Goal: Navigation & Orientation: Find specific page/section

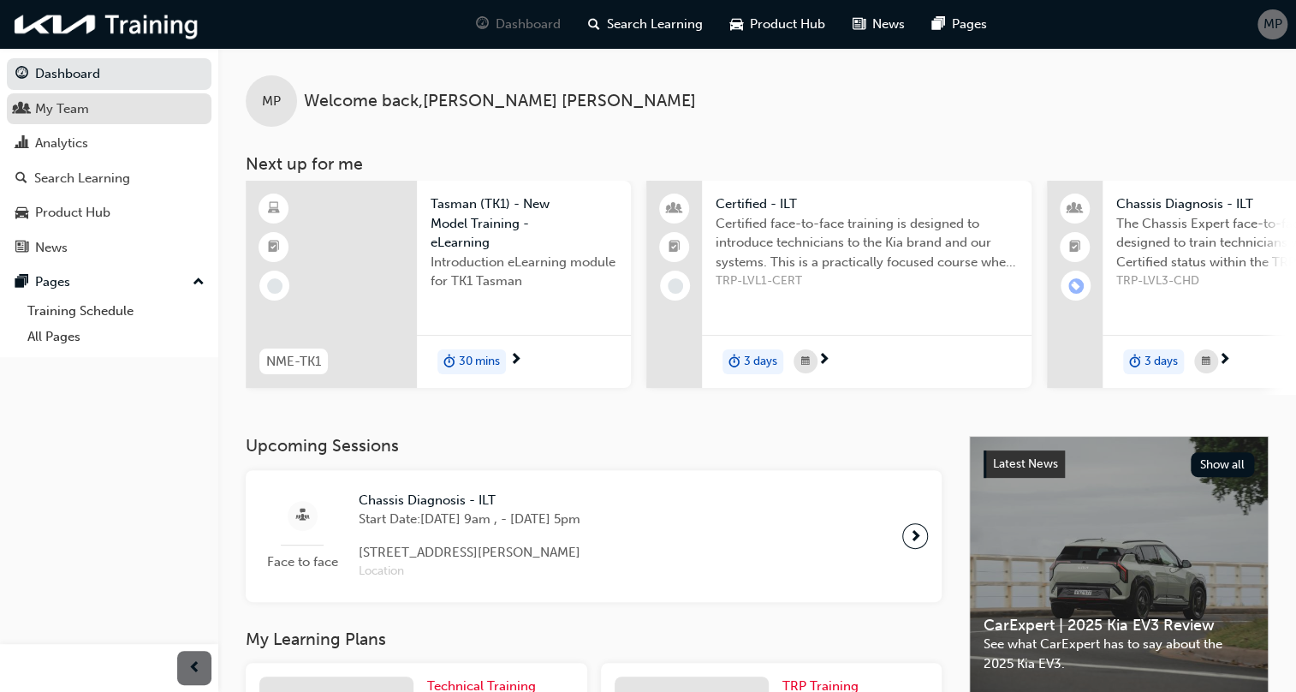
click at [102, 105] on div "My Team" at bounding box center [108, 108] width 187 height 21
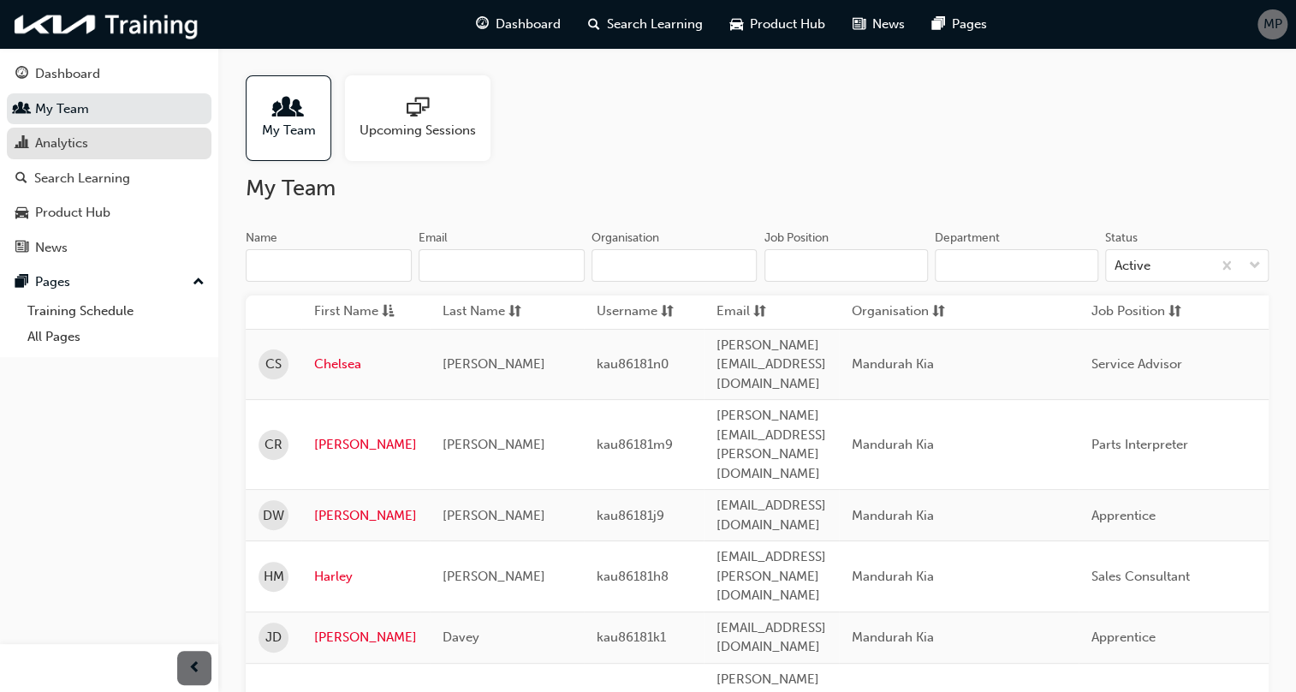
click at [106, 145] on div "Analytics" at bounding box center [108, 143] width 187 height 21
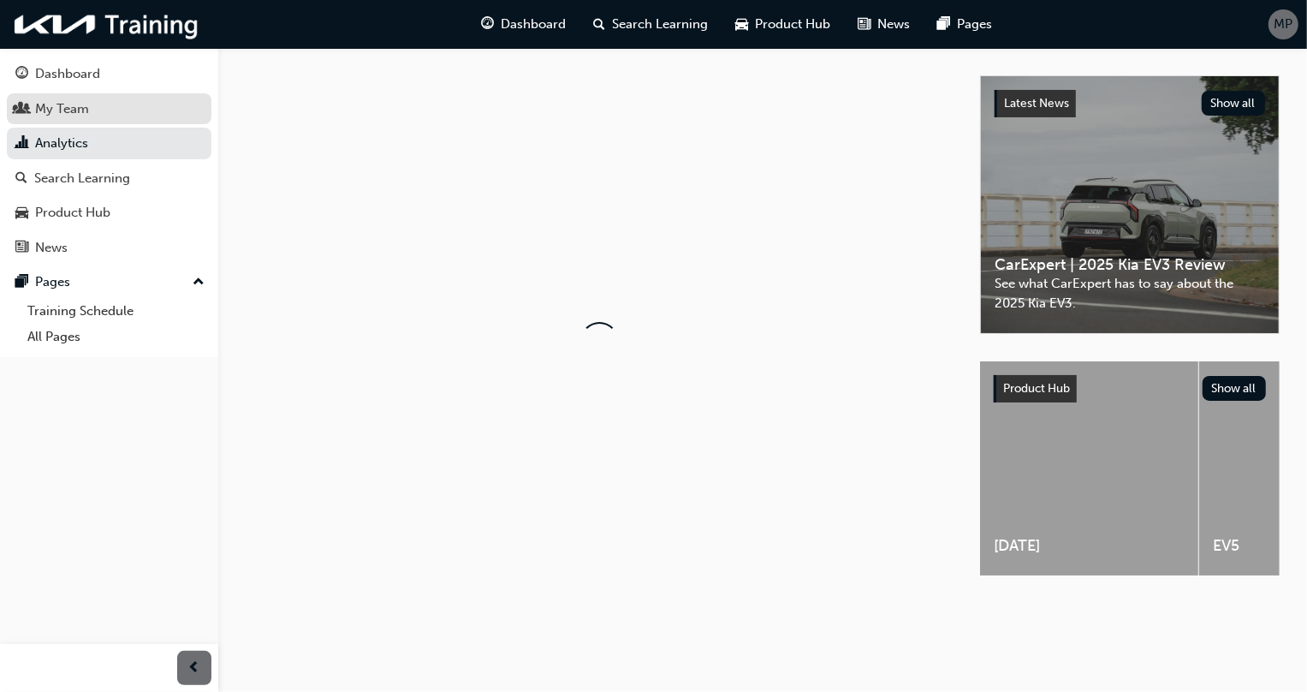
click at [117, 117] on div "My Team" at bounding box center [108, 108] width 187 height 21
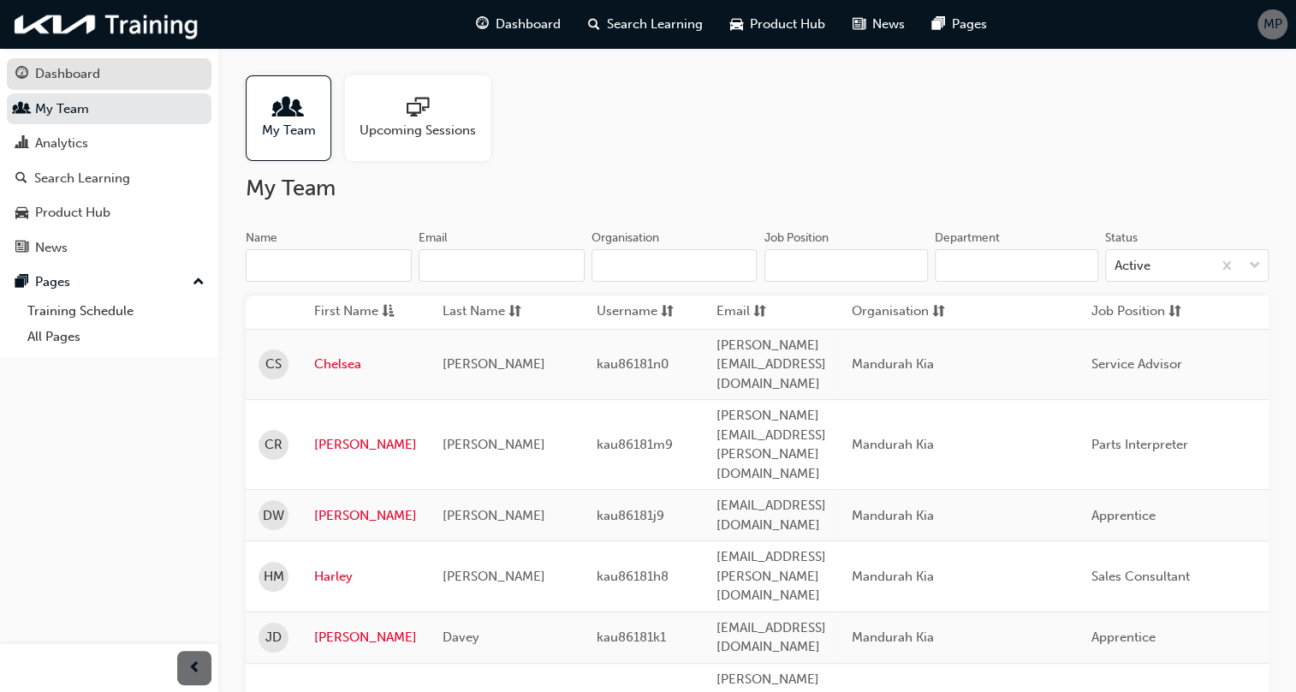
click at [135, 80] on div "Dashboard" at bounding box center [108, 73] width 187 height 21
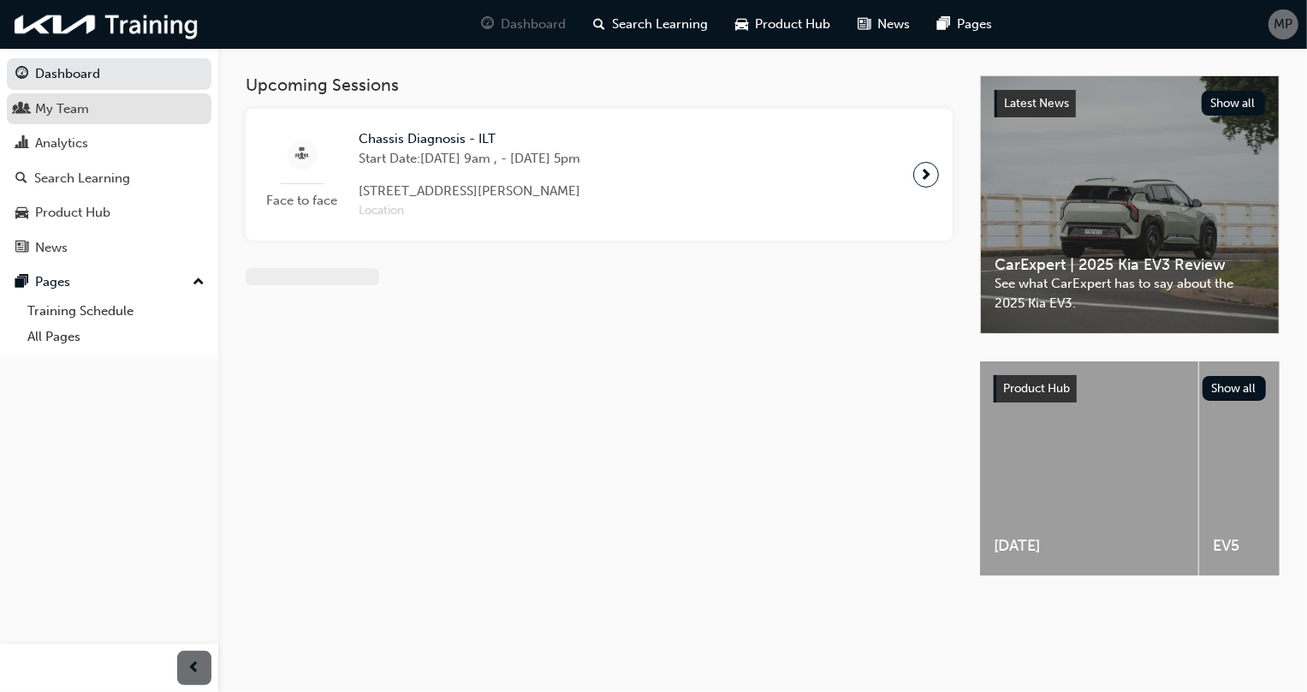
click at [140, 98] on div "My Team" at bounding box center [108, 108] width 187 height 21
